Goal: Information Seeking & Learning: Learn about a topic

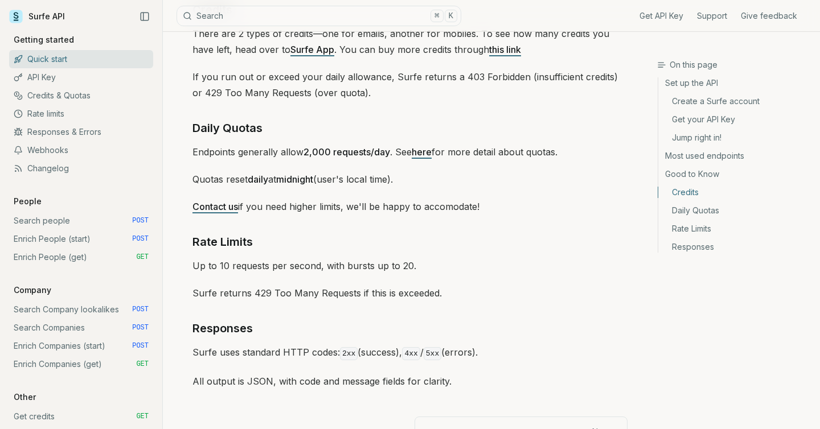
scroll to position [1720, 0]
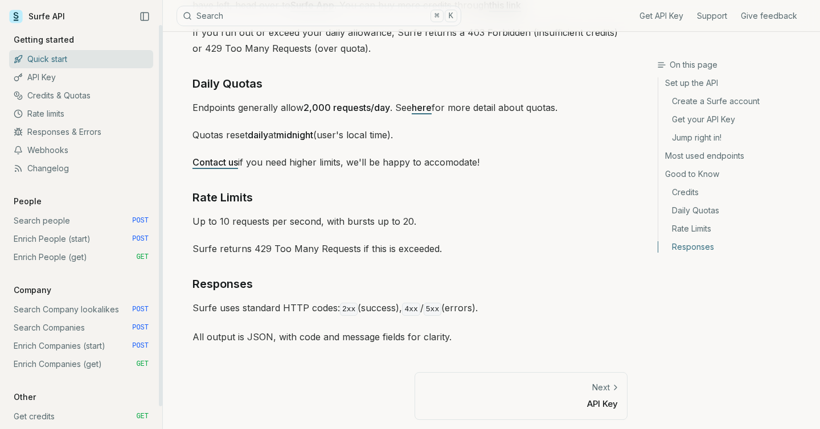
click at [48, 74] on link "API Key" at bounding box center [81, 77] width 144 height 18
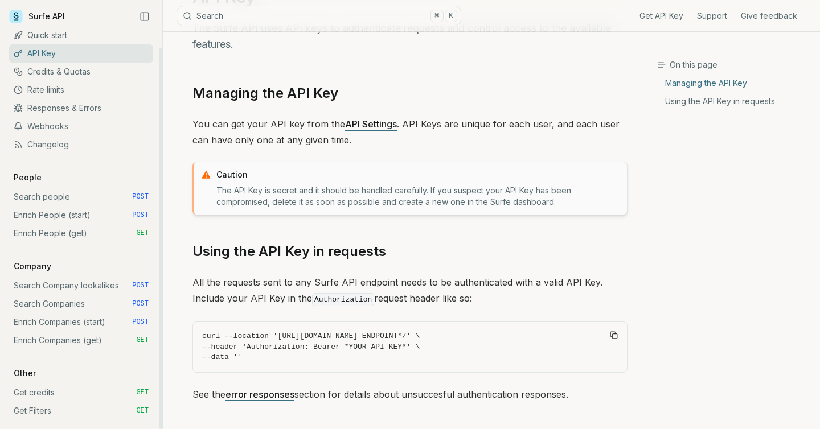
scroll to position [73, 0]
click at [43, 389] on link "Get credits GET" at bounding box center [81, 393] width 144 height 18
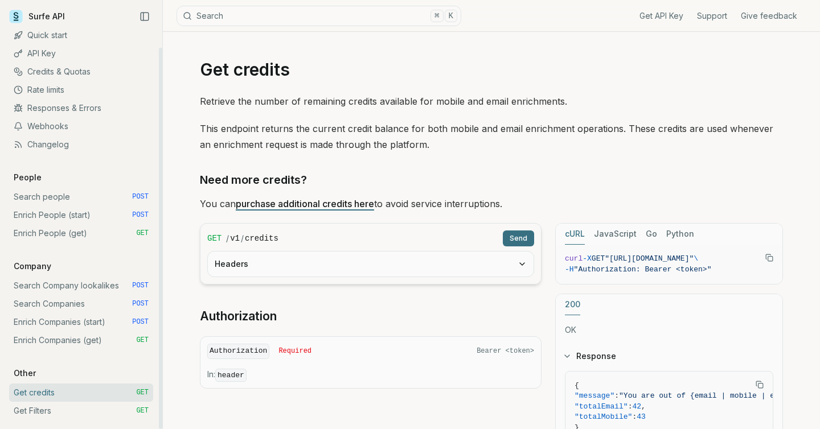
click at [55, 212] on link "Enrich People (start) POST" at bounding box center [81, 215] width 144 height 18
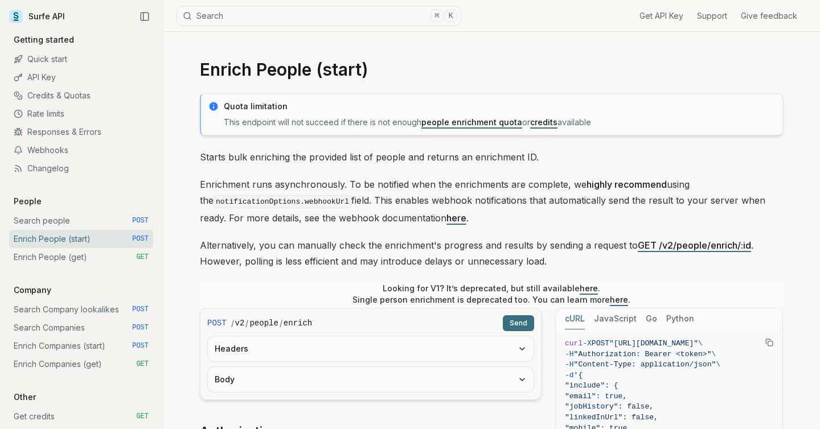
click at [658, 13] on link "Get API Key" at bounding box center [661, 15] width 44 height 11
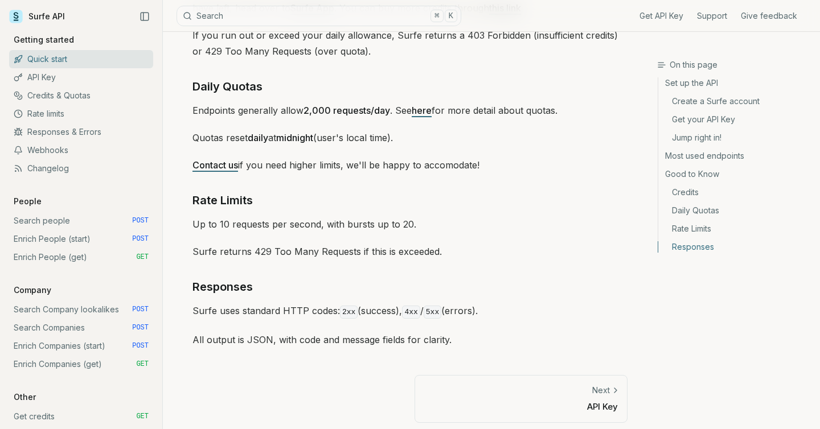
scroll to position [1720, 0]
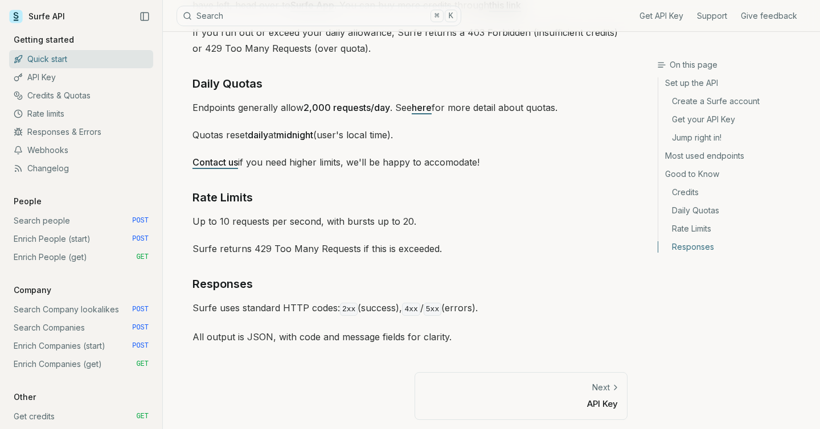
click at [712, 211] on link "Daily Quotas" at bounding box center [734, 211] width 153 height 18
click at [679, 193] on link "Credits" at bounding box center [734, 192] width 153 height 18
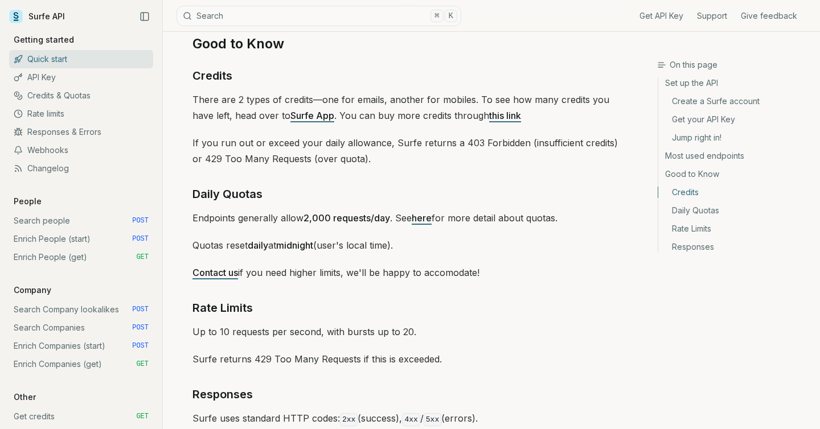
click at [298, 105] on p "There are 2 types of credits—one for emails, another for mobiles. To see how ma…" at bounding box center [409, 108] width 435 height 32
click at [298, 112] on link "Surfe App" at bounding box center [312, 115] width 44 height 11
